Goal: Navigation & Orientation: Understand site structure

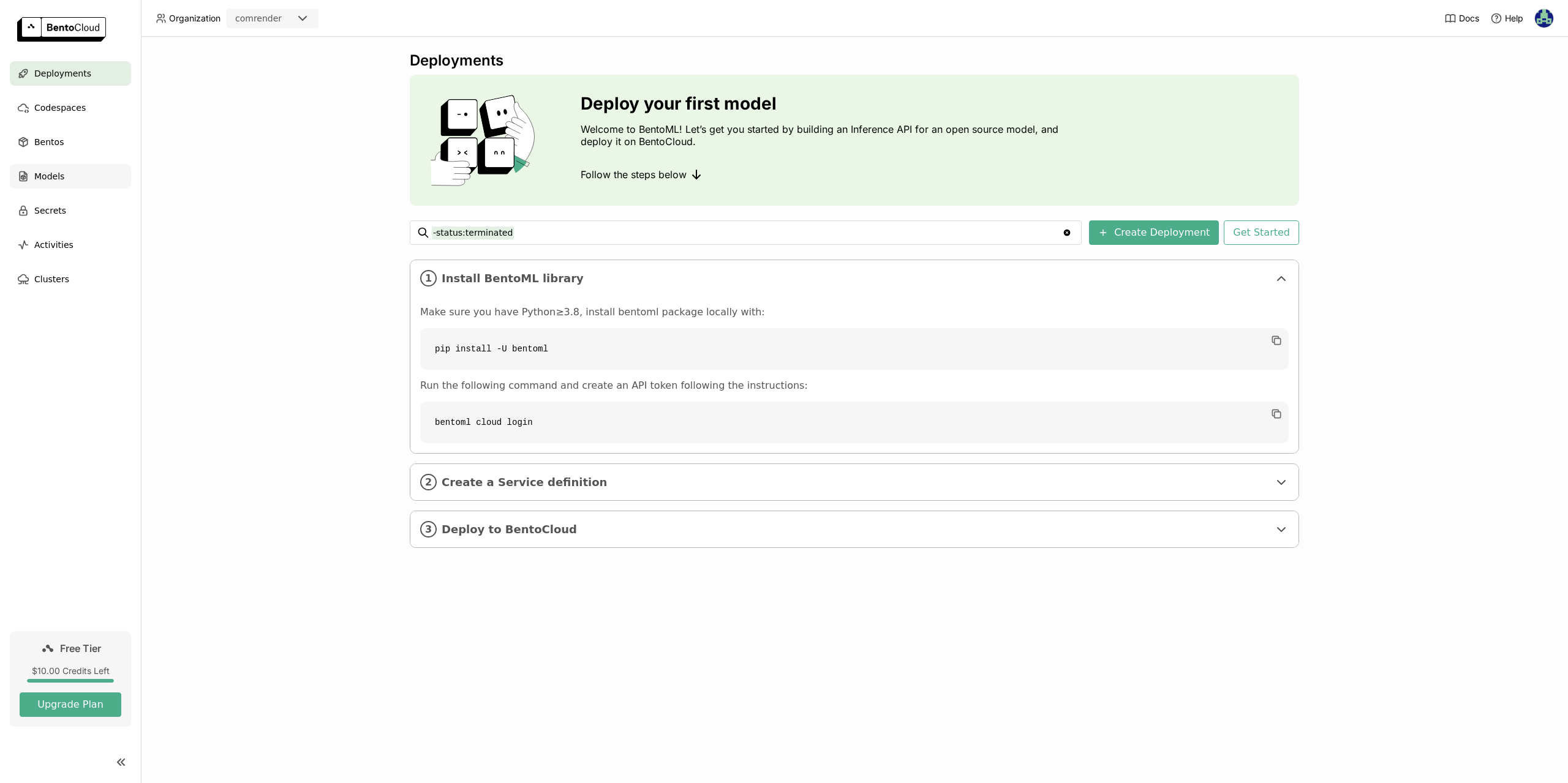
click at [36, 172] on span "Models" at bounding box center [49, 176] width 30 height 14
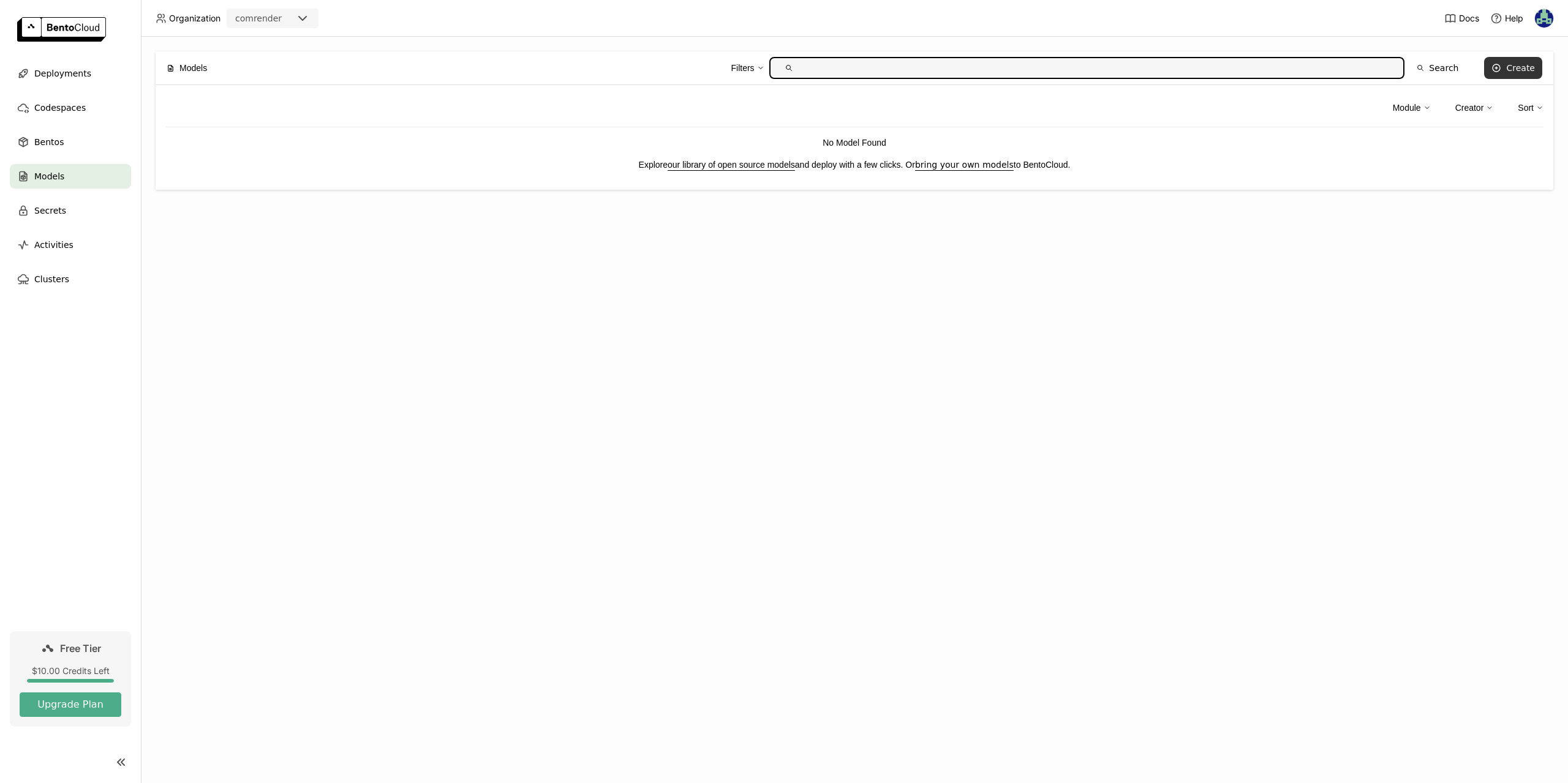
click at [1502, 66] on icon at bounding box center [1496, 68] width 10 height 10
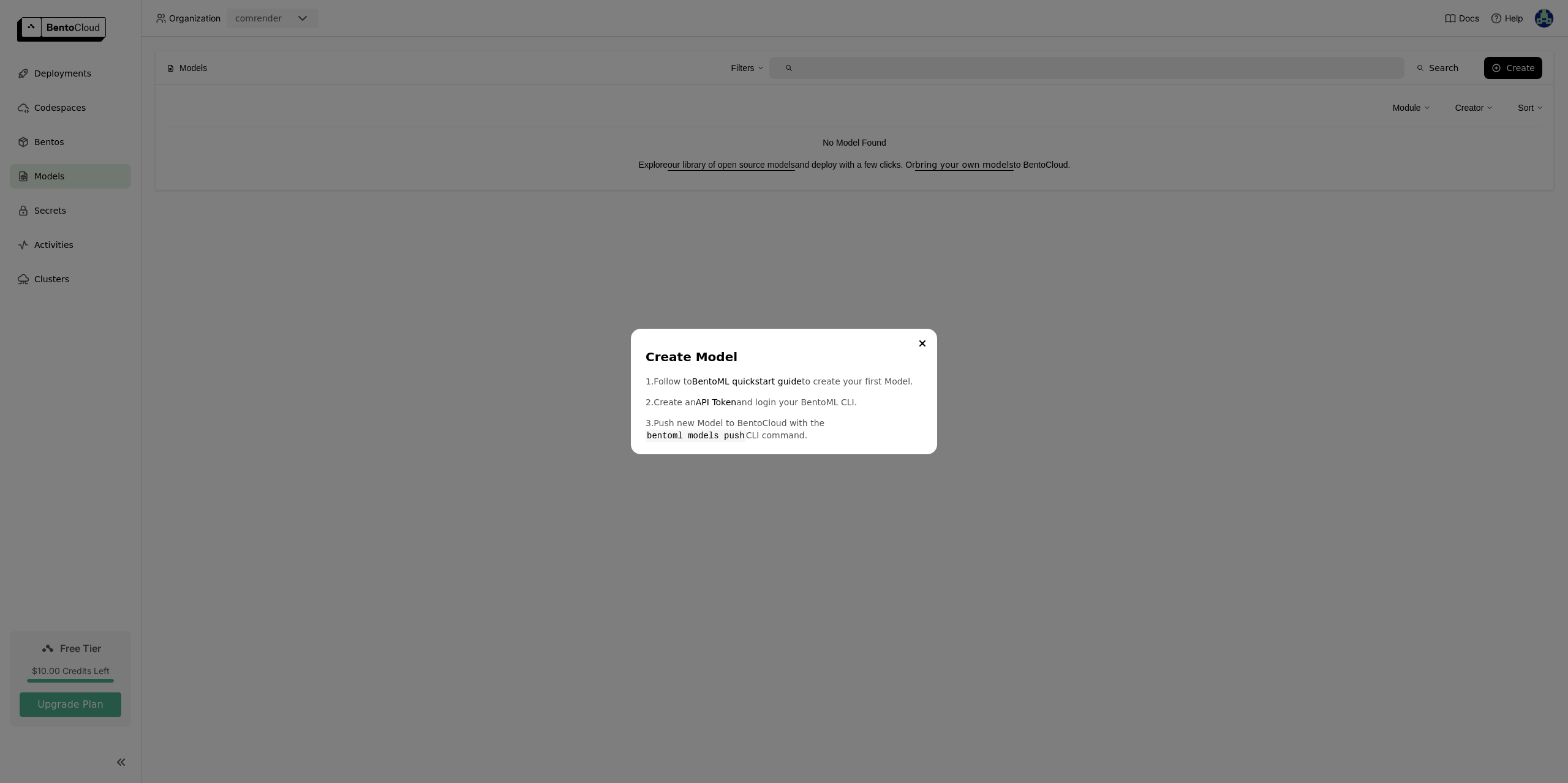
click at [945, 326] on div "Create Model 1. Follow to BentoML quickstart guide to create your first Model. …" at bounding box center [784, 392] width 1568 height 783
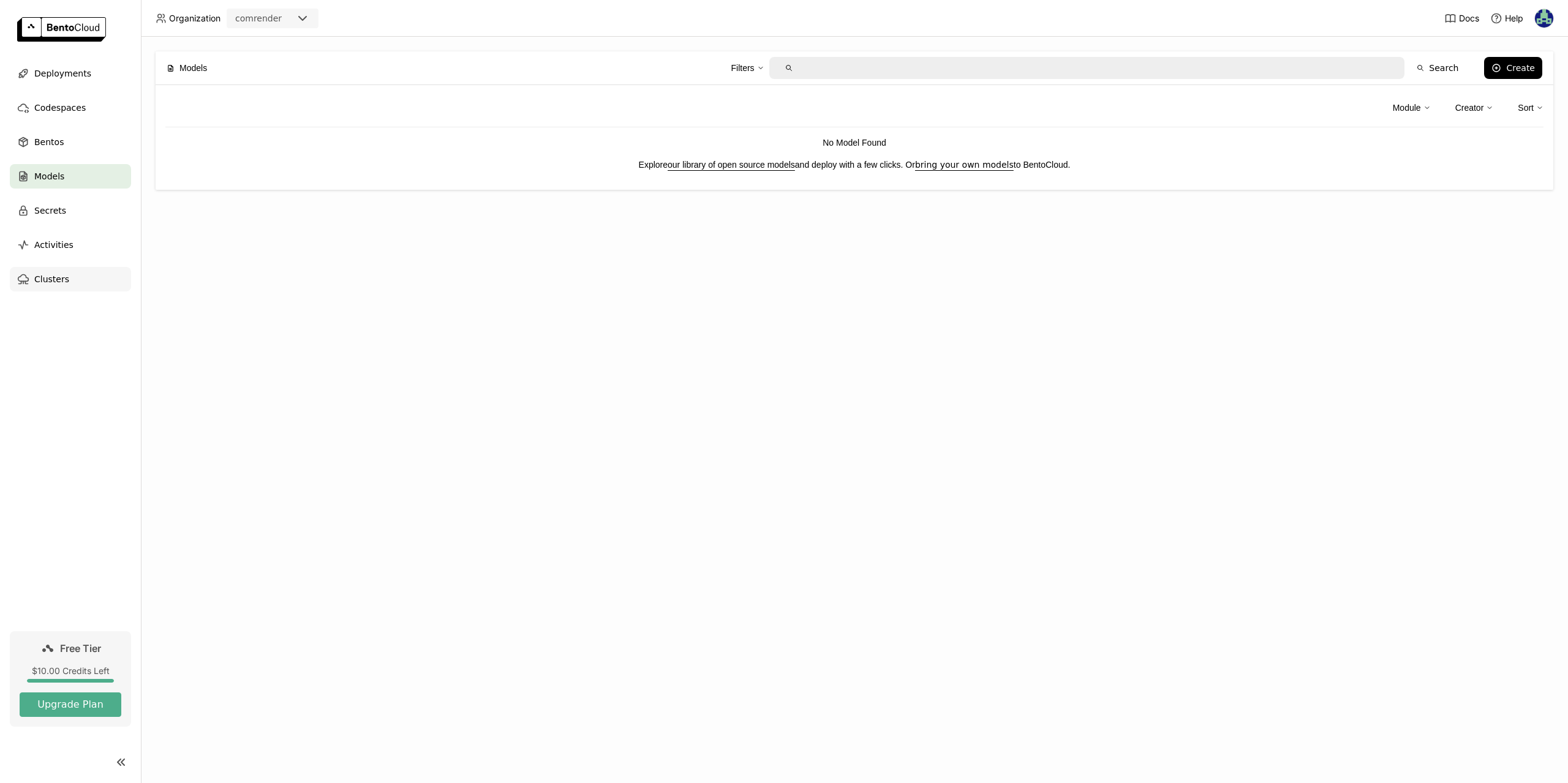
click at [50, 282] on span "Clusters" at bounding box center [51, 279] width 35 height 14
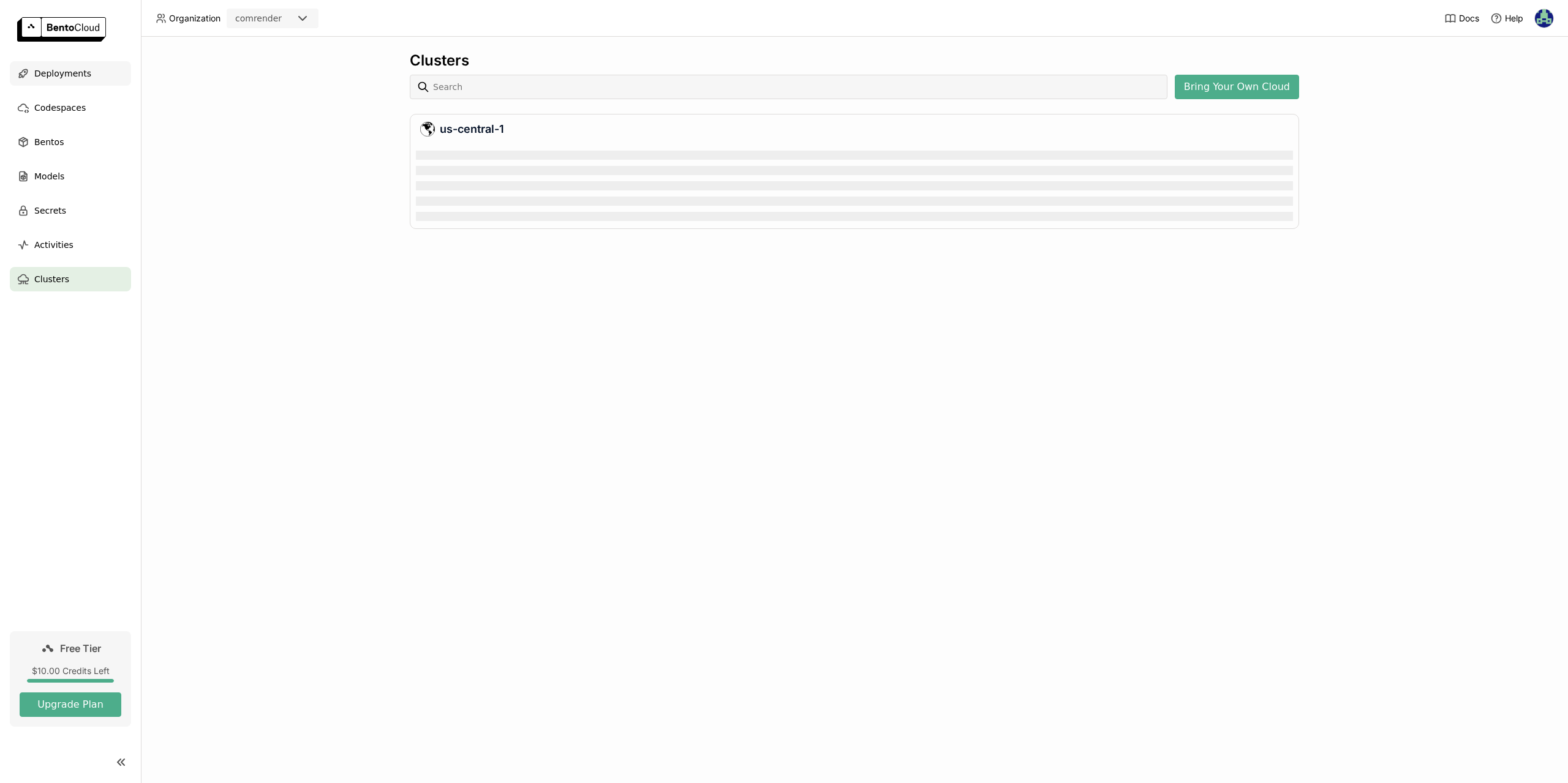
click at [58, 68] on span "Deployments" at bounding box center [62, 74] width 57 height 14
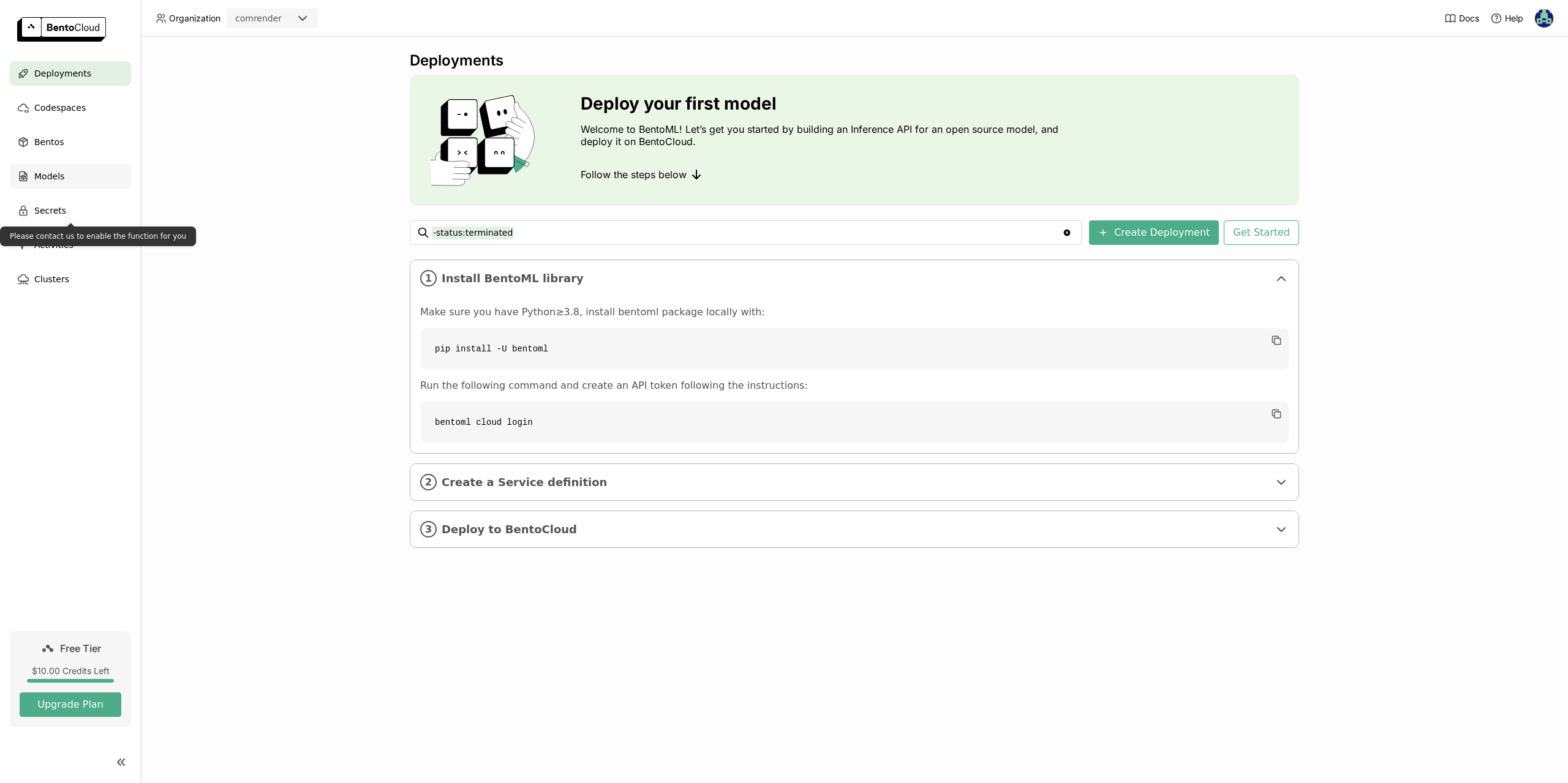
click at [59, 167] on div "Models" at bounding box center [70, 176] width 122 height 24
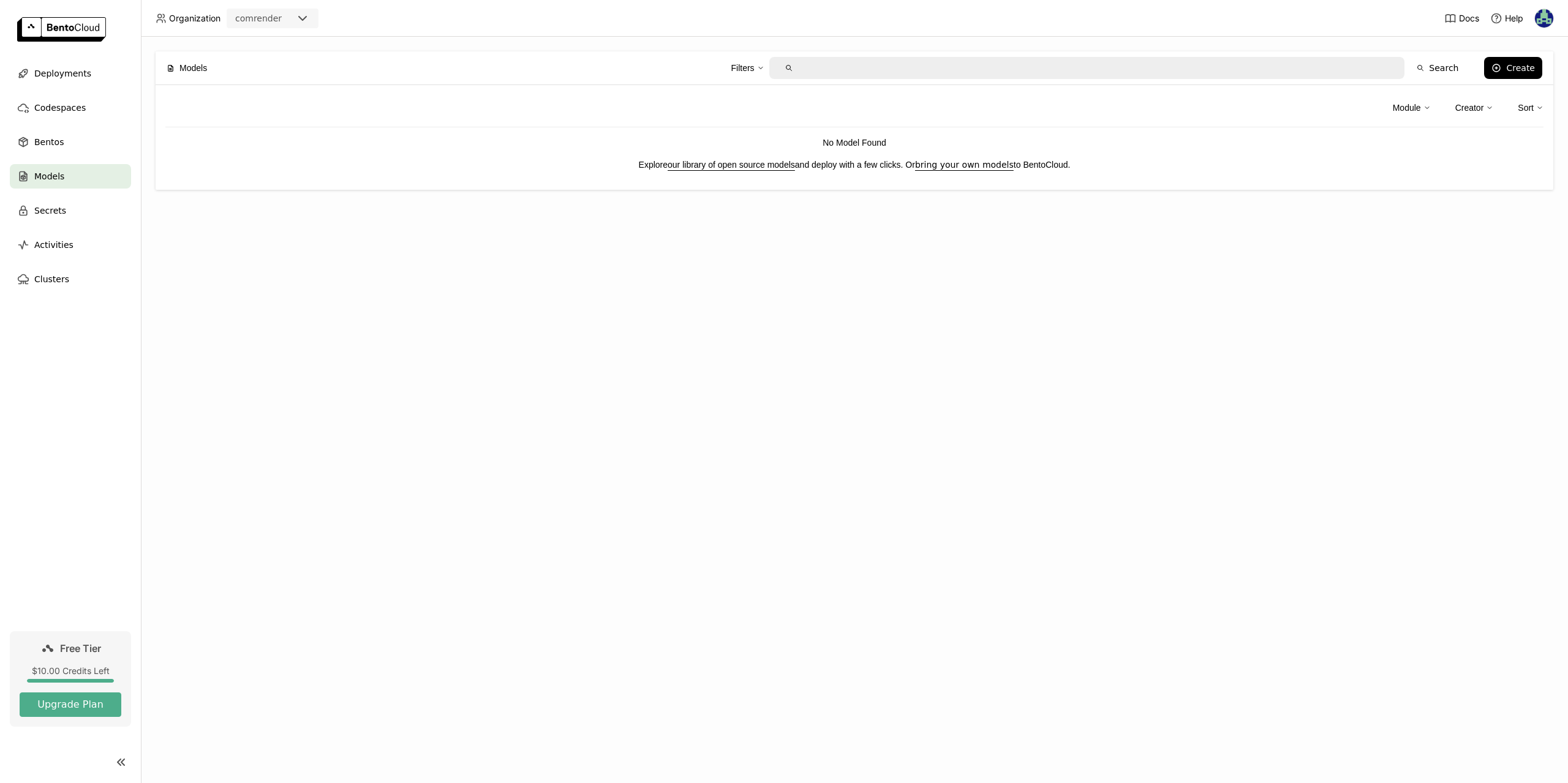
click at [702, 164] on link "our library of open source models" at bounding box center [731, 164] width 127 height 10
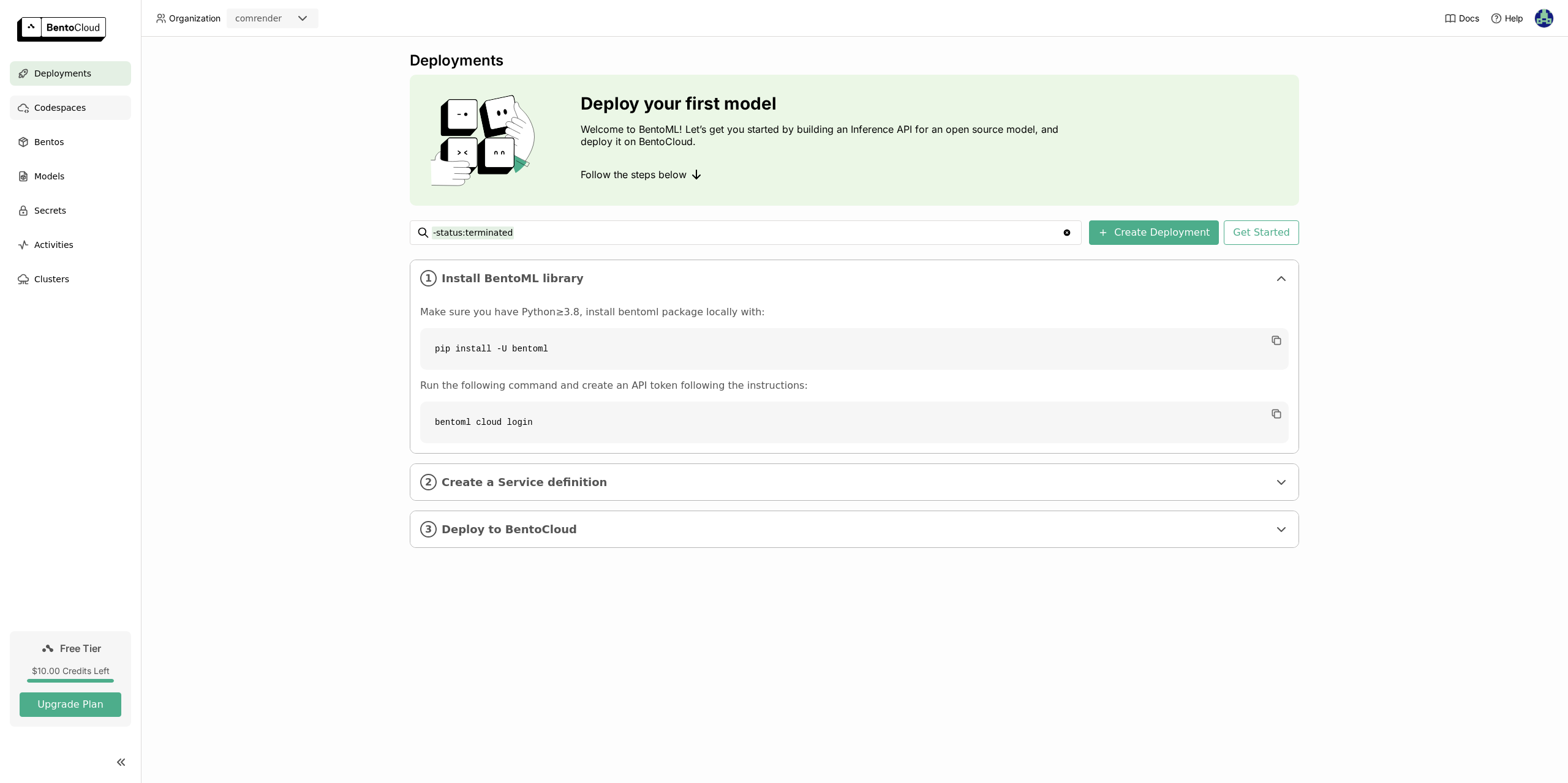
click at [58, 116] on div "Codespaces" at bounding box center [70, 107] width 122 height 24
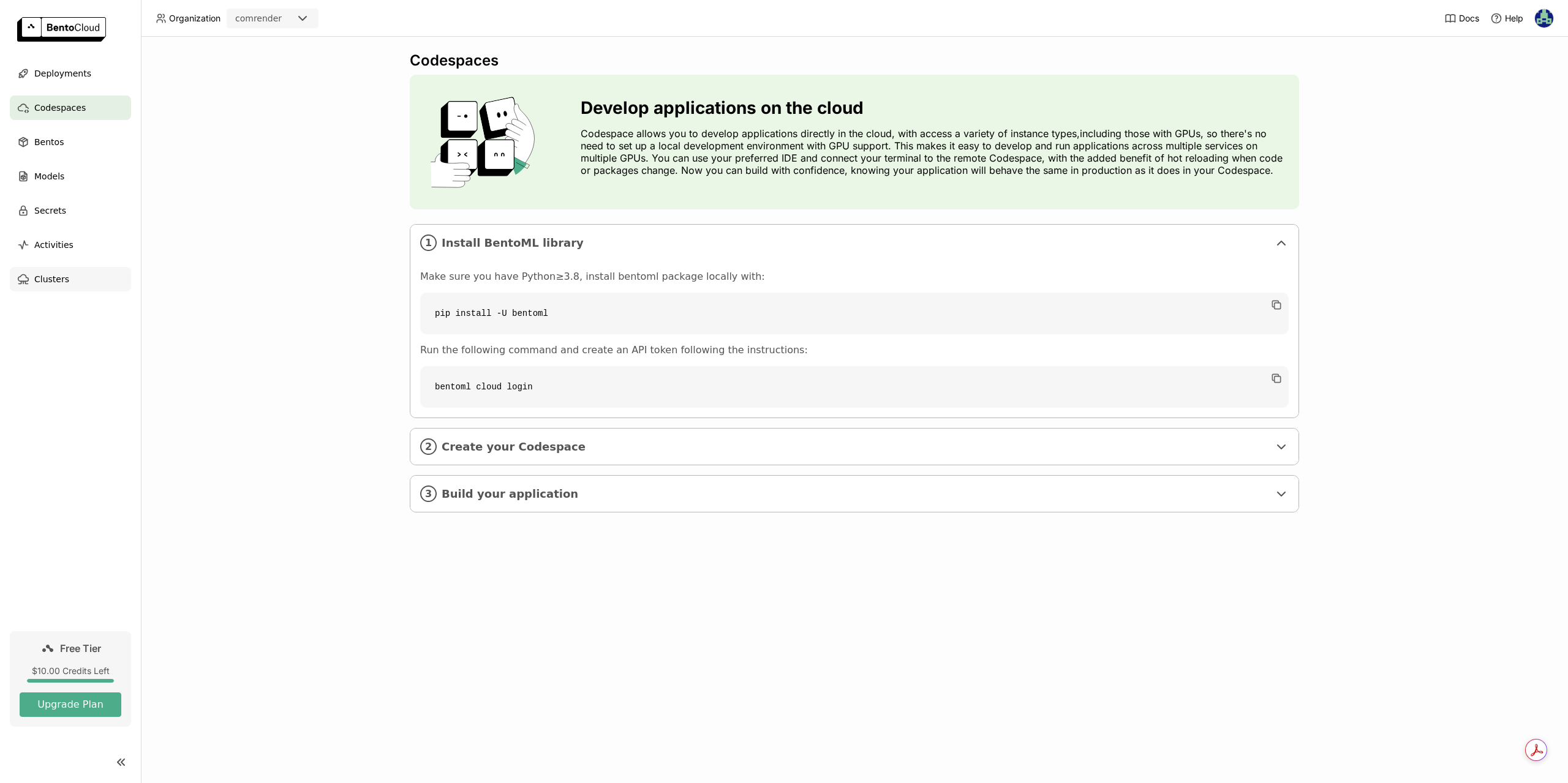
click at [44, 284] on span "Clusters" at bounding box center [51, 279] width 35 height 14
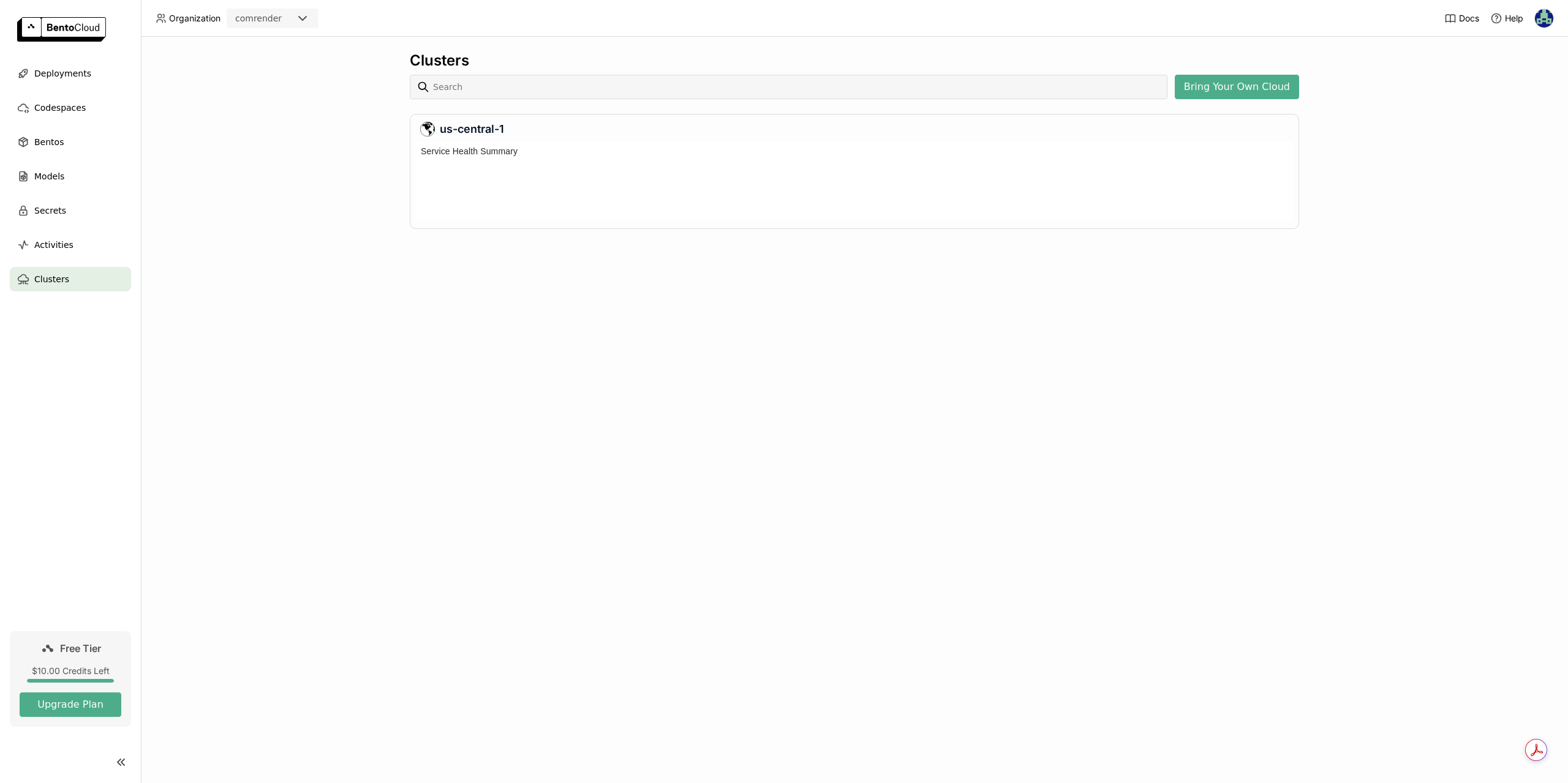
scroll to position [75, 872]
click at [64, 33] on img at bounding box center [61, 29] width 89 height 24
